Goal: Information Seeking & Learning: Check status

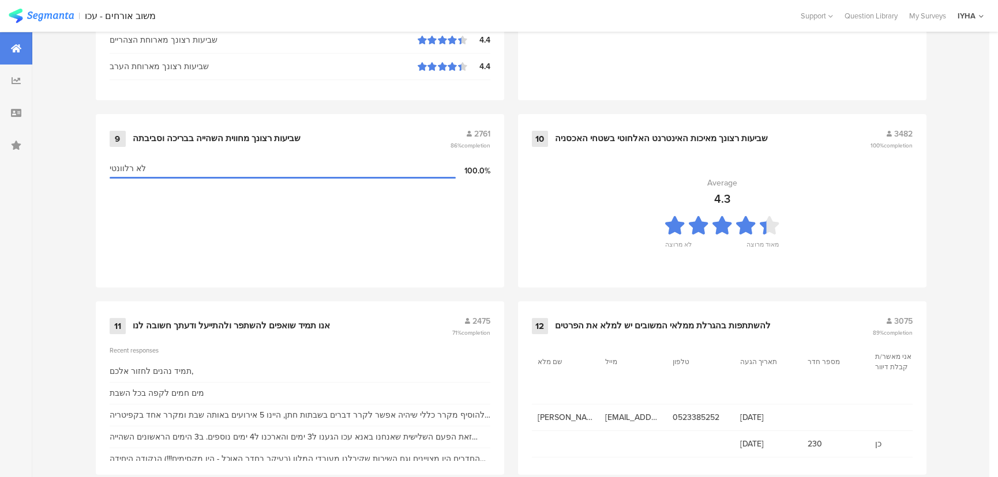
scroll to position [1212, 0]
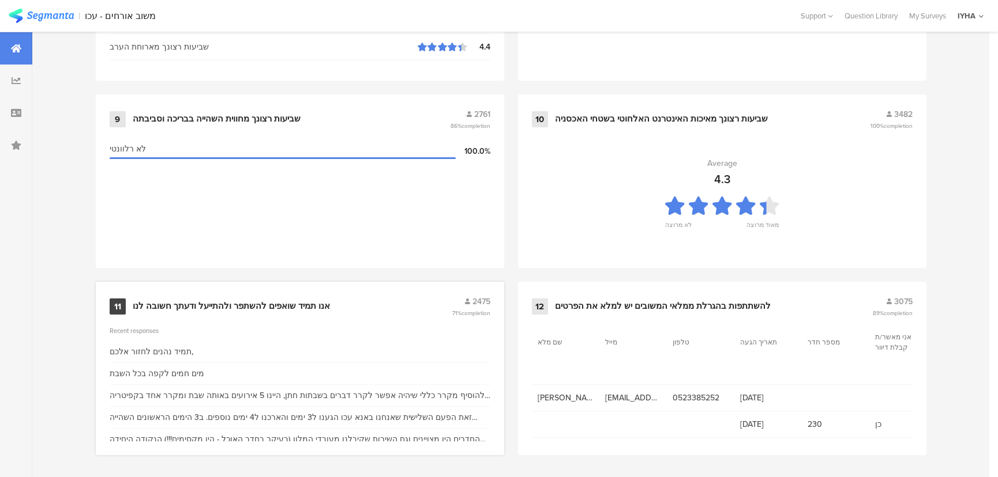
click at [212, 303] on div "אנו תמיד שואפים להשתפר ולהתייעל ודעתך חשובה לנו" at bounding box center [231, 307] width 197 height 12
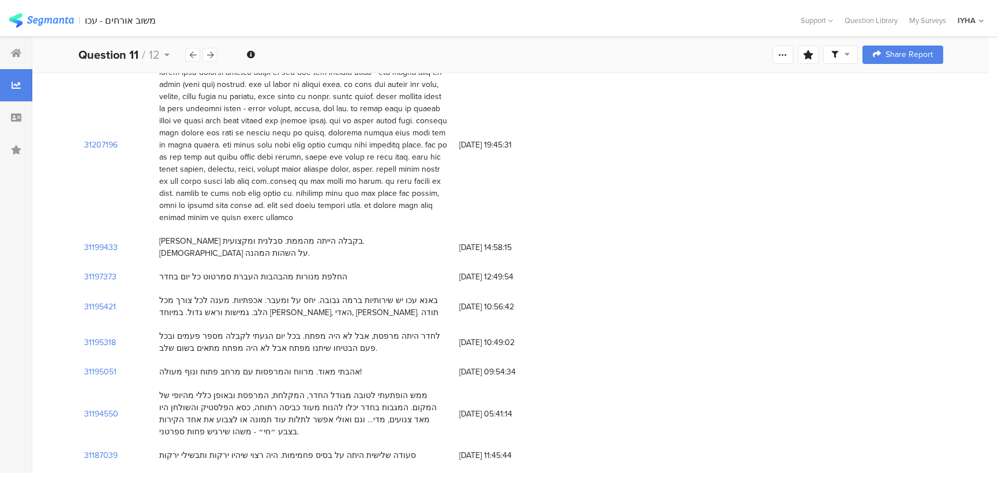
scroll to position [2922, 0]
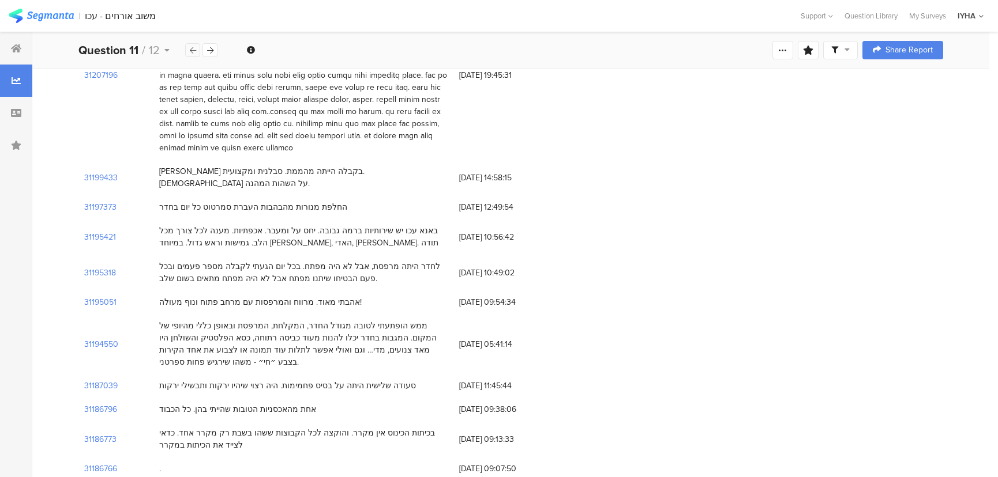
click at [194, 50] on icon at bounding box center [193, 50] width 6 height 7
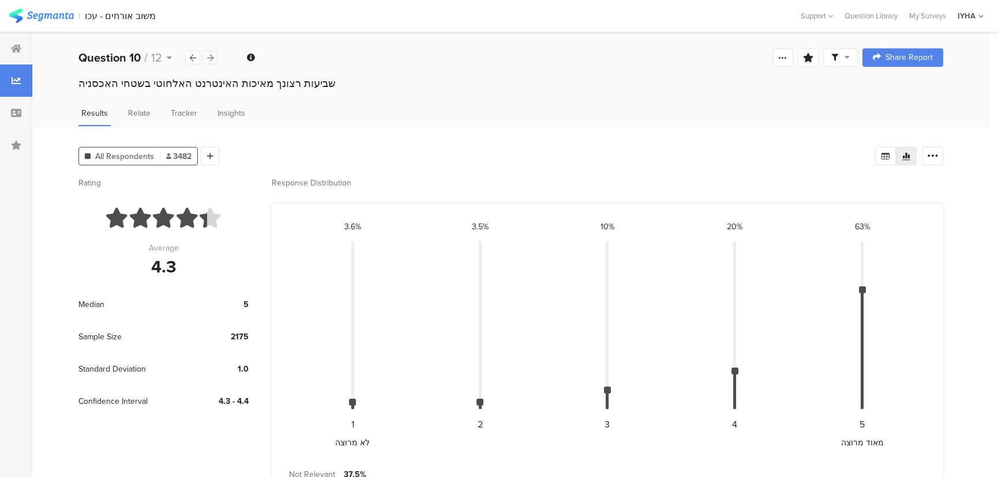
click at [206, 57] on div at bounding box center [209, 58] width 15 height 14
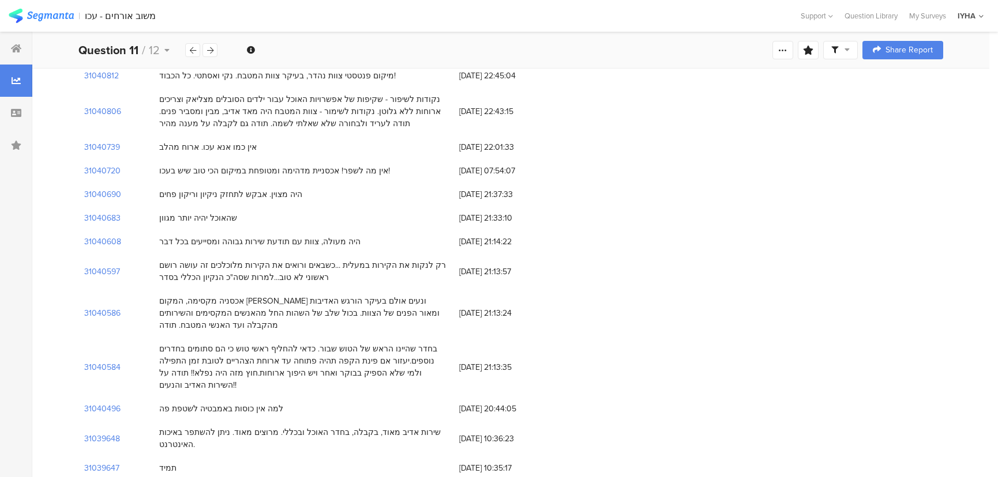
scroll to position [10378, 0]
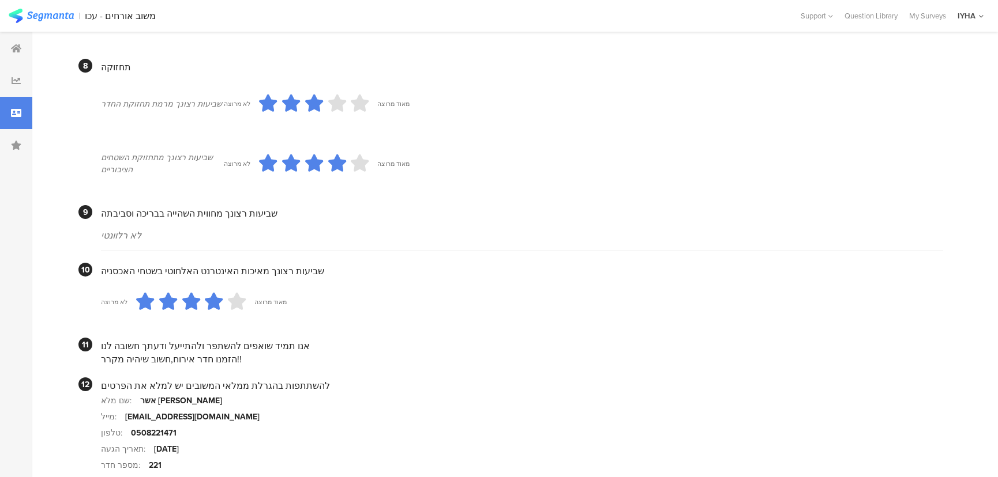
scroll to position [975, 0]
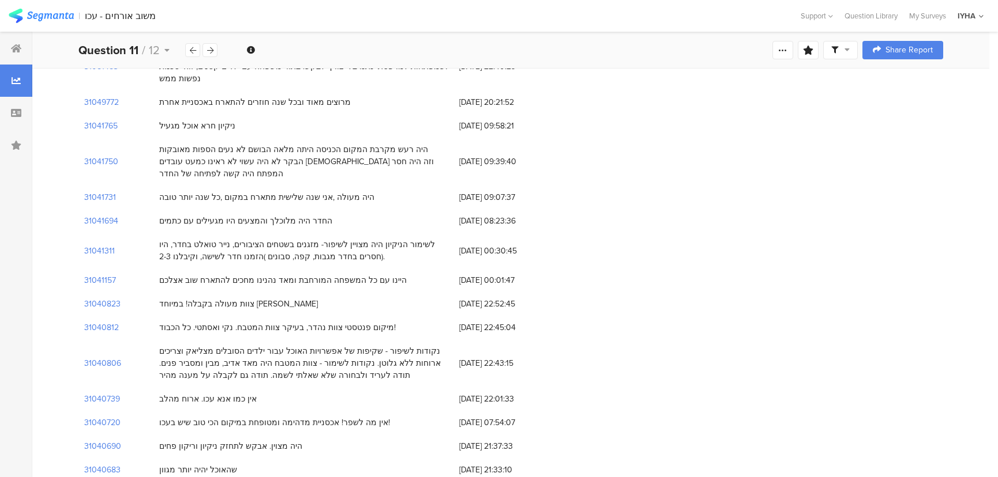
scroll to position [10169, 0]
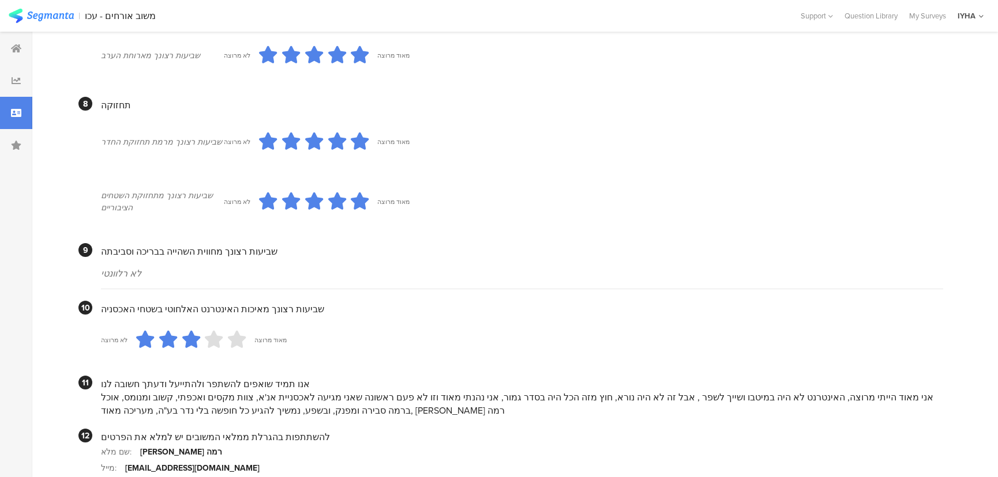
scroll to position [991, 0]
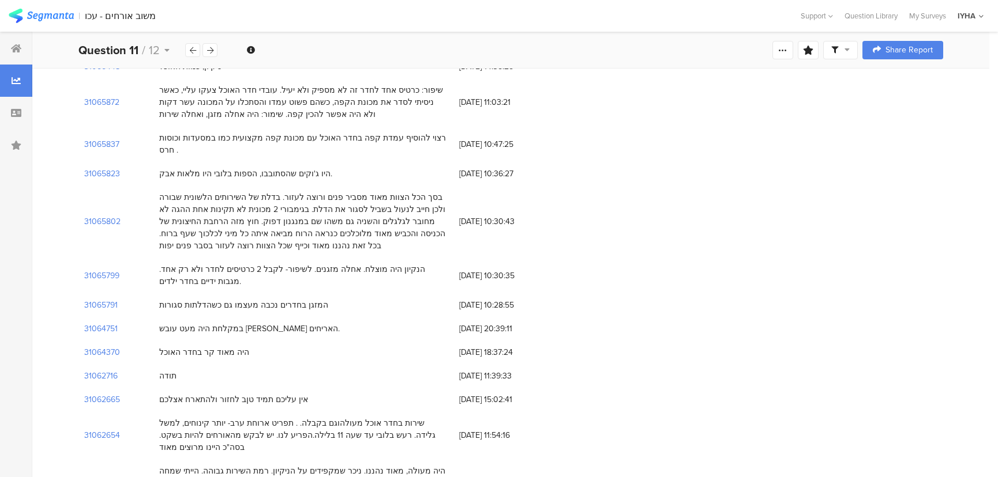
scroll to position [9434, 0]
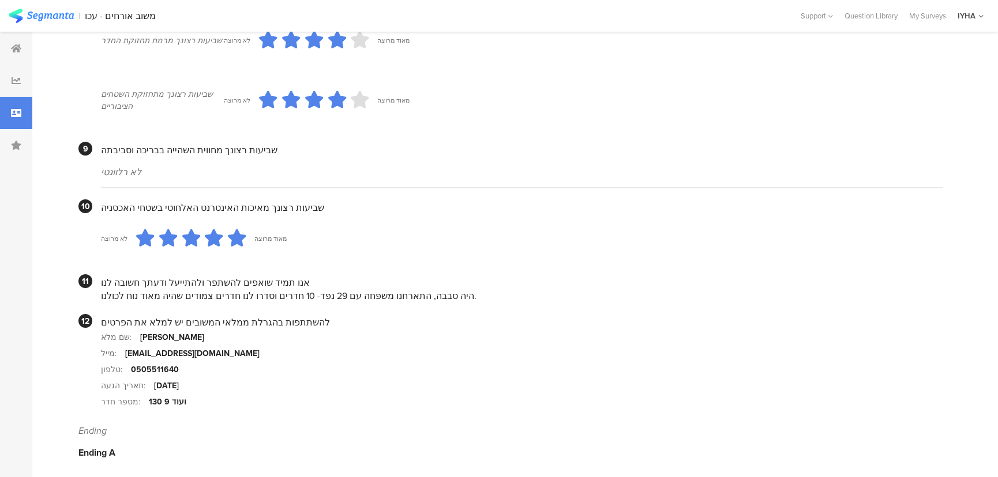
scroll to position [986, 0]
